Goal: Communication & Community: Answer question/provide support

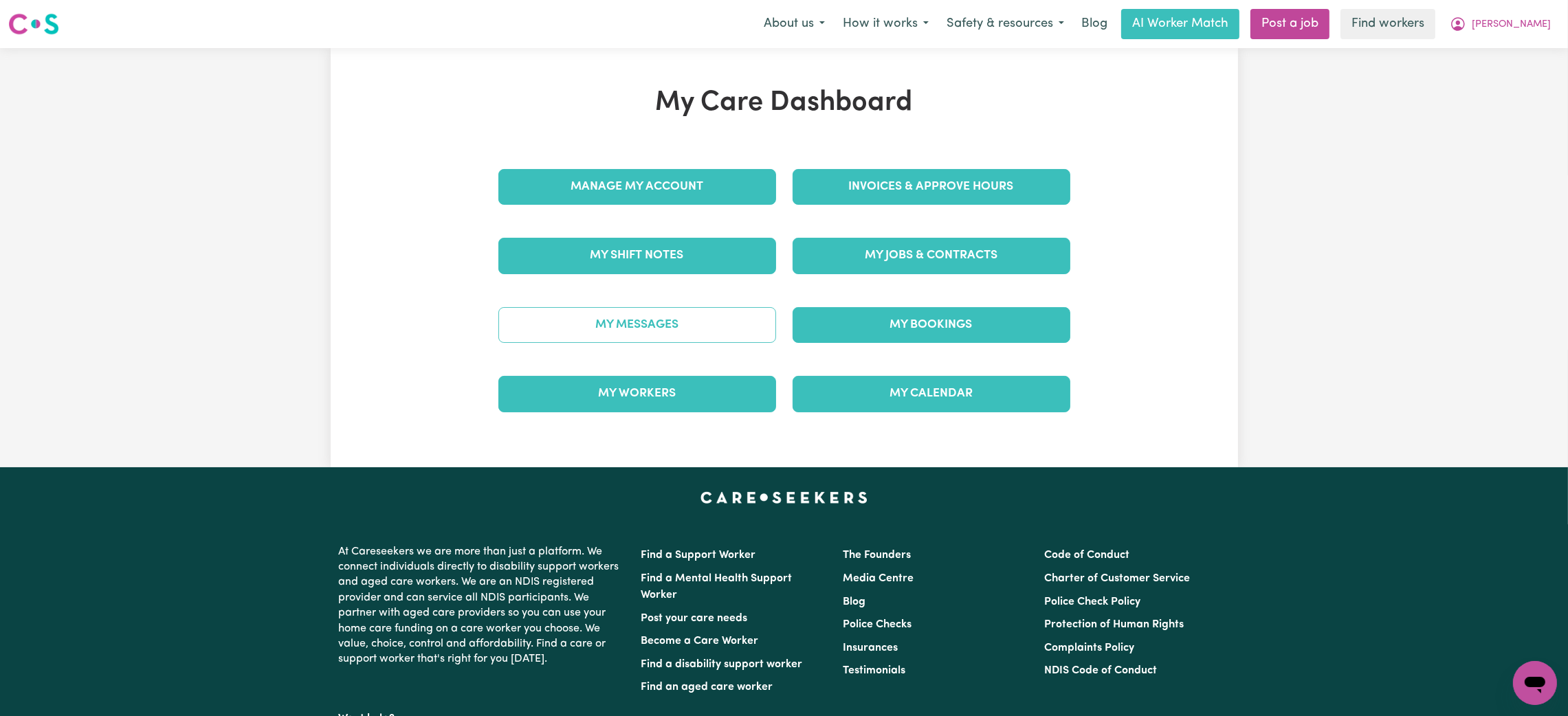
click at [707, 338] on link "My Messages" at bounding box center [637, 325] width 278 height 36
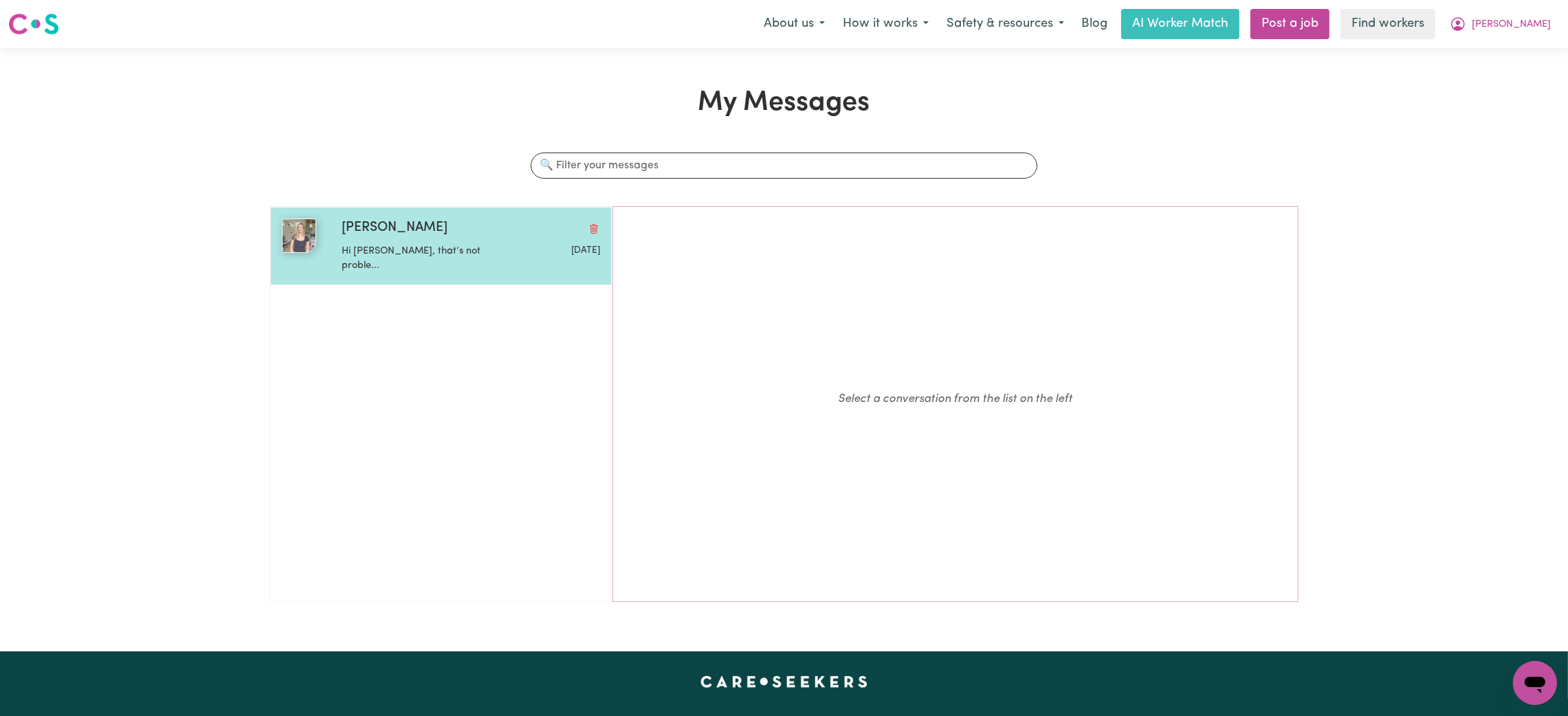
click at [382, 250] on p "Hi [PERSON_NAME], that’s not proble..." at bounding box center [428, 258] width 173 height 29
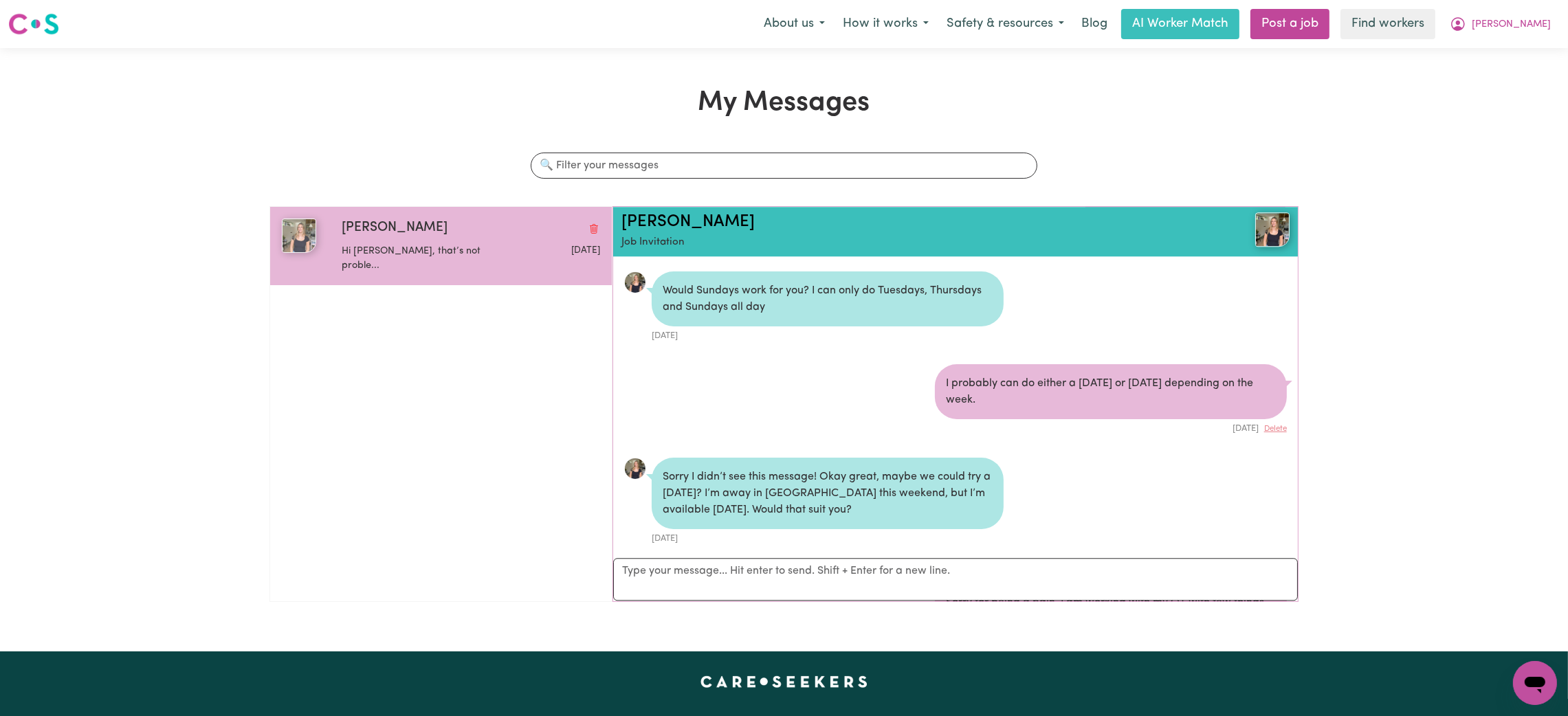
scroll to position [5680, 0]
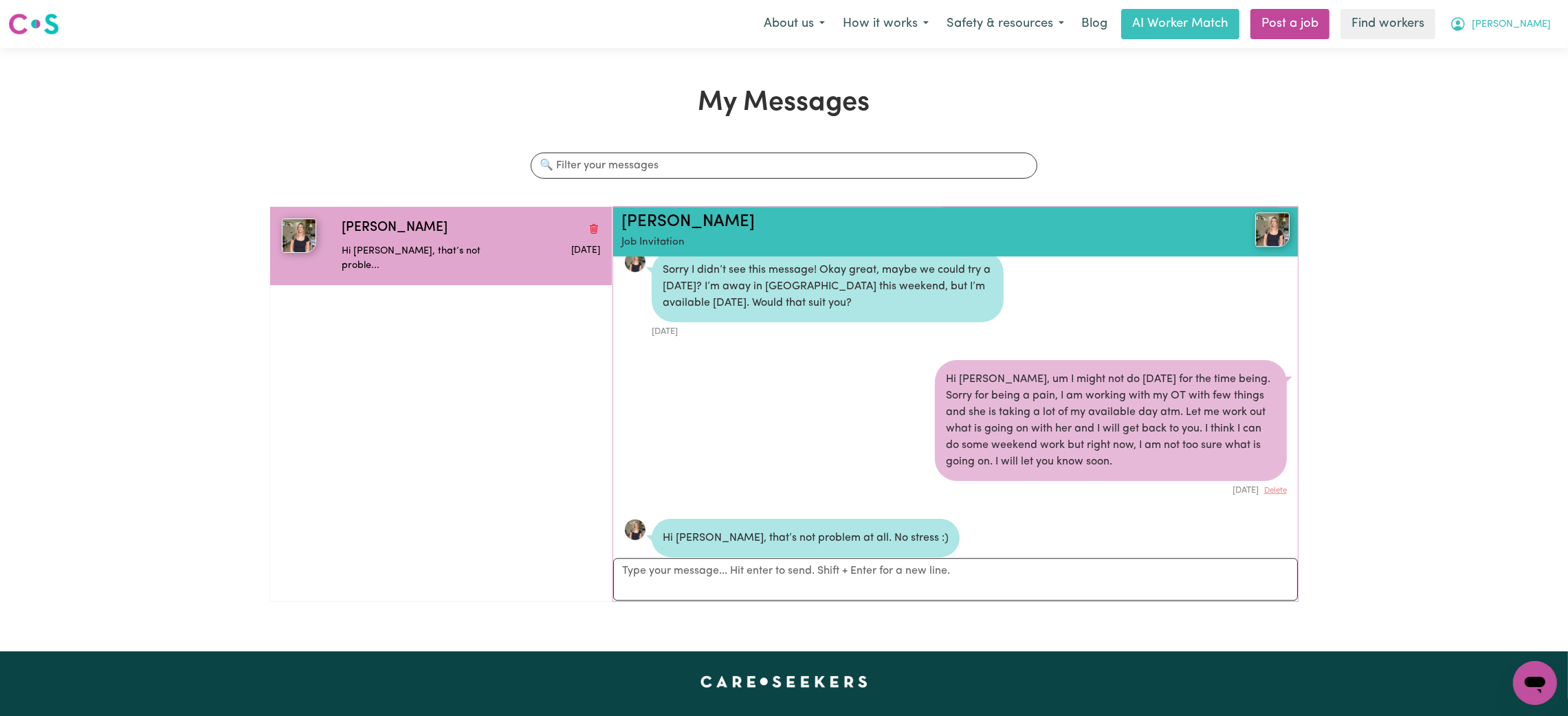
click at [1516, 22] on span "[PERSON_NAME]" at bounding box center [1511, 25] width 79 height 15
click at [1509, 81] on link "Logout" at bounding box center [1504, 78] width 108 height 26
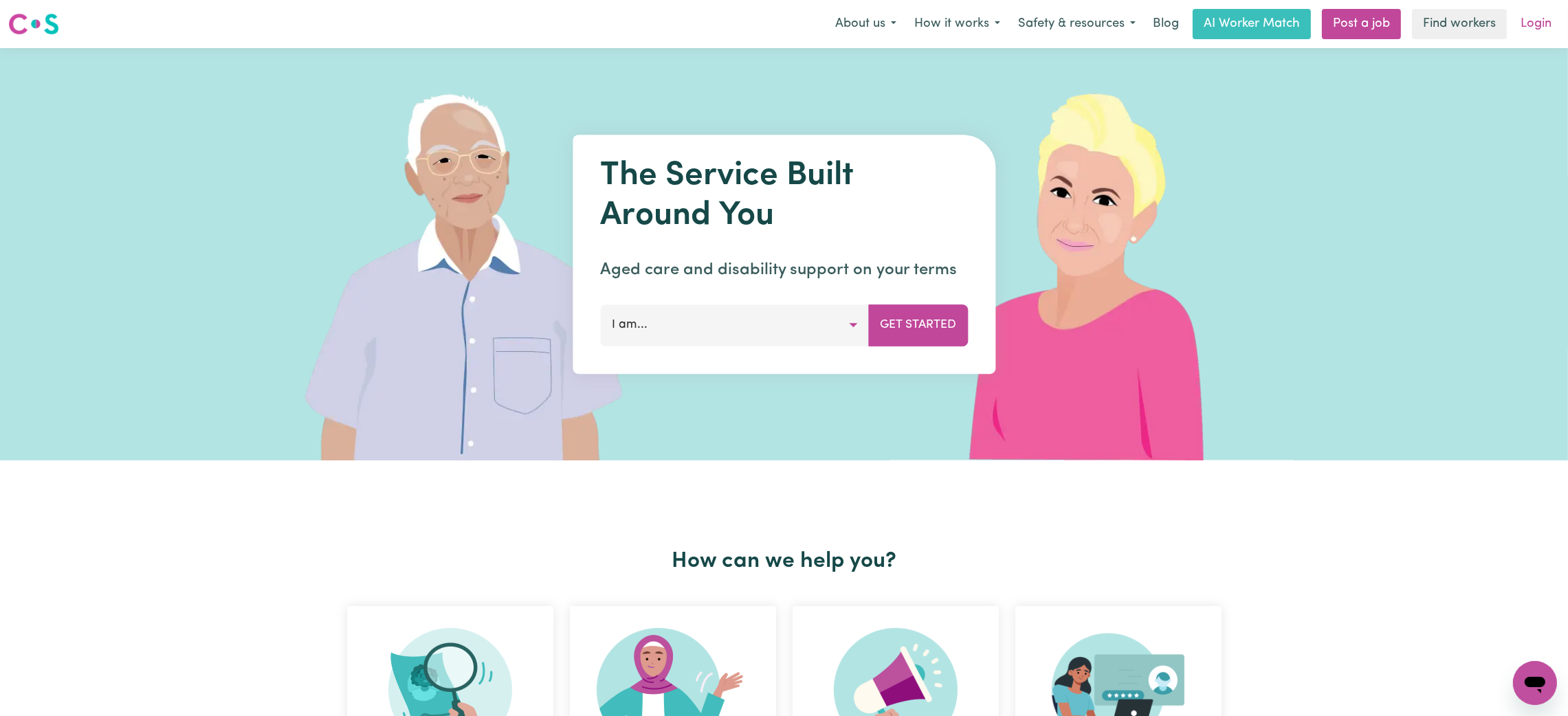
click at [1532, 25] on link "Login" at bounding box center [1536, 24] width 48 height 30
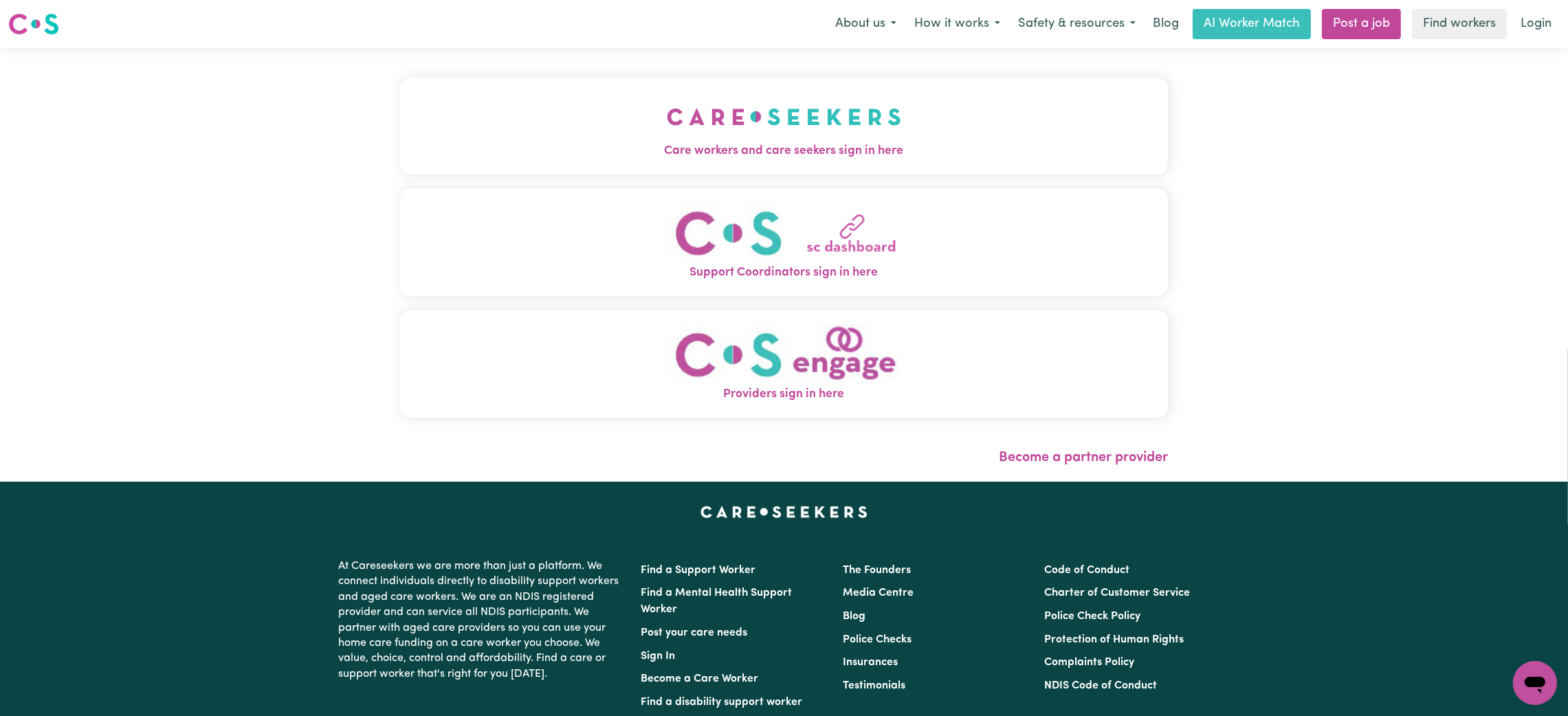
click at [802, 126] on img "Care workers and care seekers sign in here" at bounding box center [784, 116] width 234 height 51
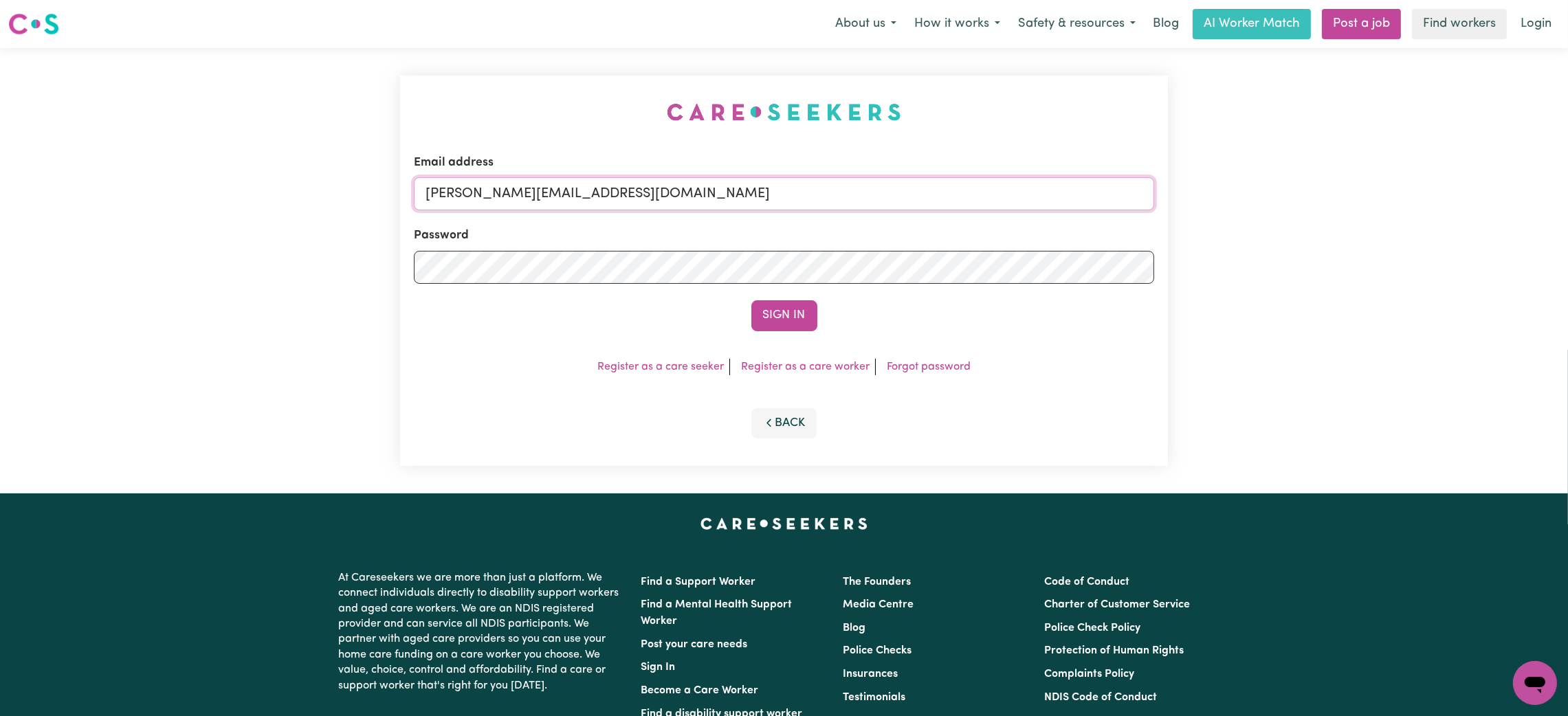
click at [546, 194] on input "[PERSON_NAME][EMAIL_ADDRESS][DOMAIN_NAME]" at bounding box center [784, 194] width 740 height 33
drag, startPoint x: 502, startPoint y: 196, endPoint x: 967, endPoint y: 200, distance: 465.0
click at [967, 200] on input "[EMAIL_ADDRESS][PERSON_NAME][DOMAIN_NAME]" at bounding box center [784, 194] width 740 height 33
type input "[EMAIL_ADDRESS][DOMAIN_NAME]"
click at [797, 320] on button "Sign In" at bounding box center [784, 315] width 66 height 30
